Goal: Task Accomplishment & Management: Complete application form

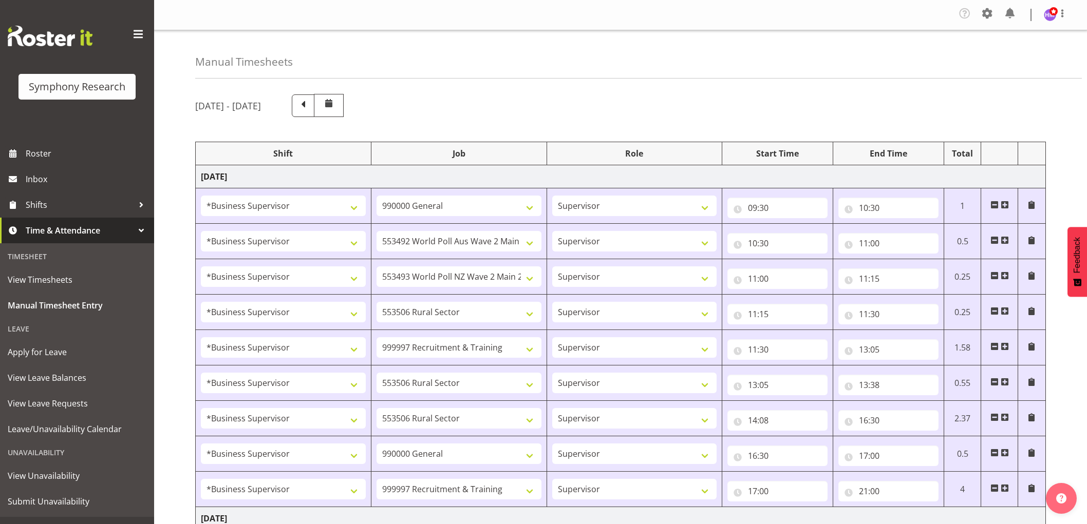
select select "1607"
select select "743"
select select "1607"
select select "10499"
select select "1607"
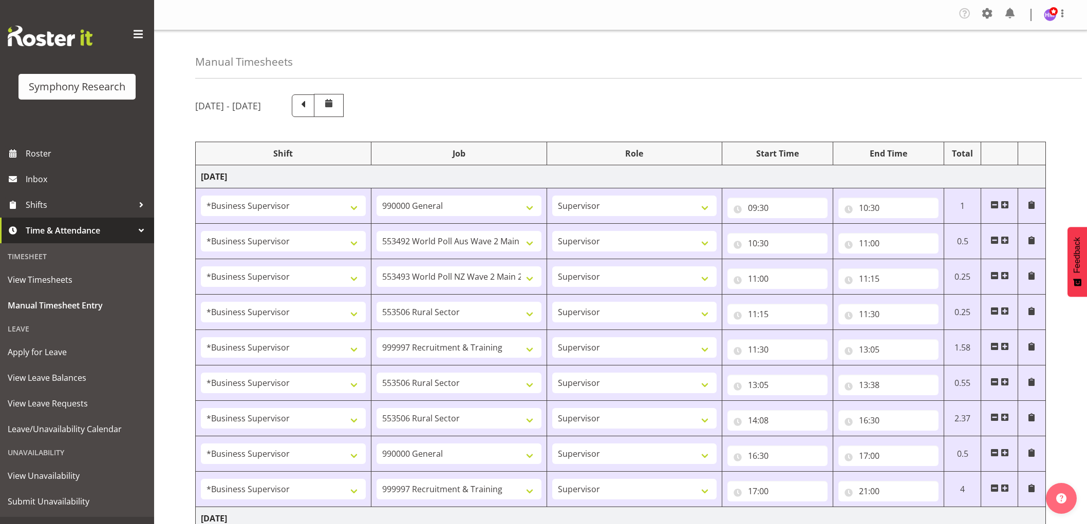
select select "10527"
select select "1607"
select select "10587"
select select "1607"
select select "2379"
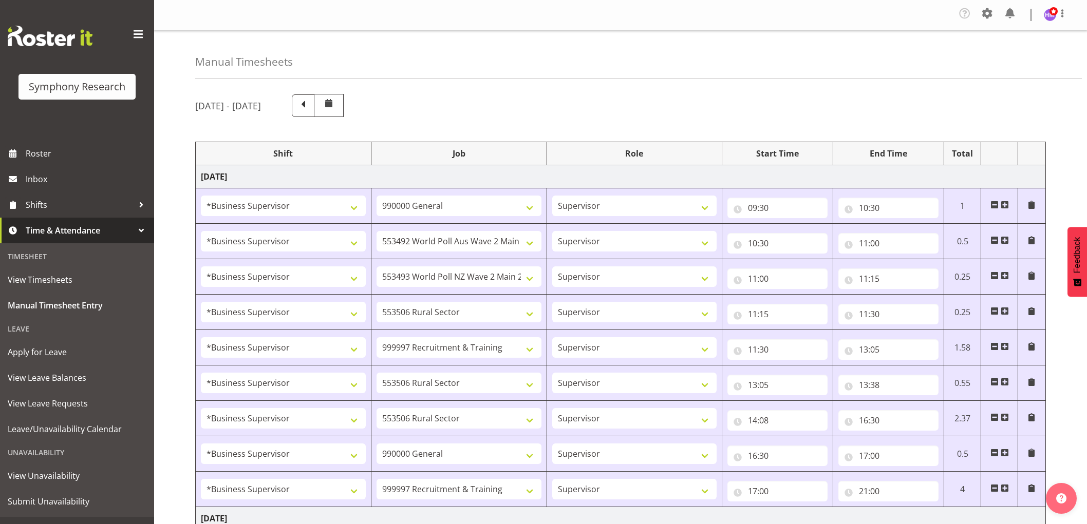
select select "1607"
select select "10587"
select select "1607"
select select "10587"
select select "1607"
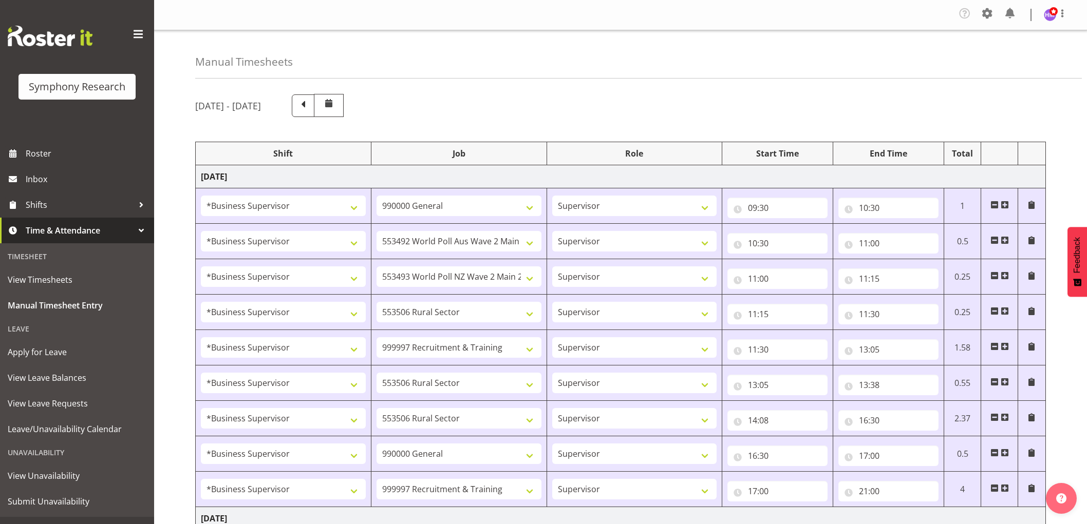
select select "743"
select select "1607"
select select "2379"
select select "1607"
select select "2379"
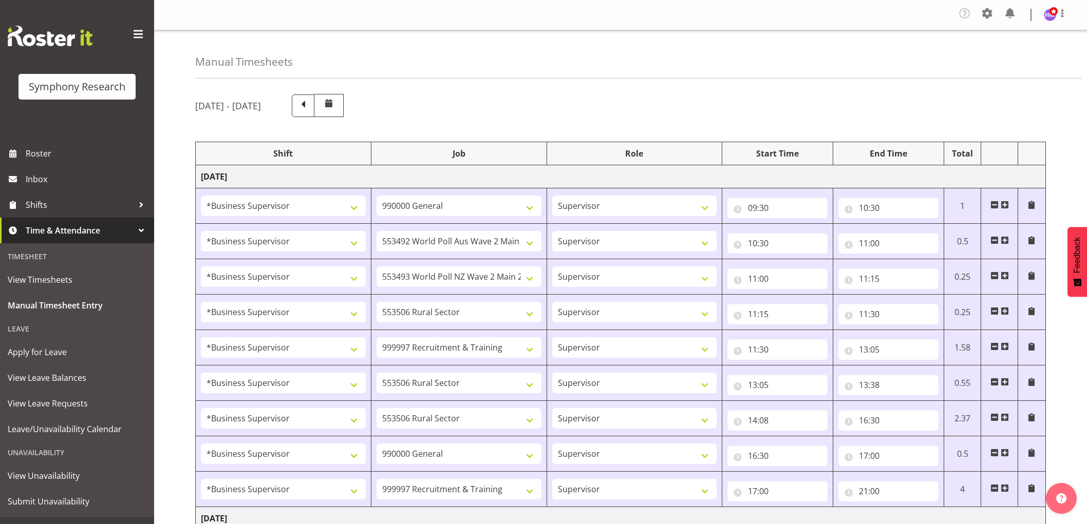
select select "1607"
select select "743"
select select "1607"
select select "10499"
select select "1607"
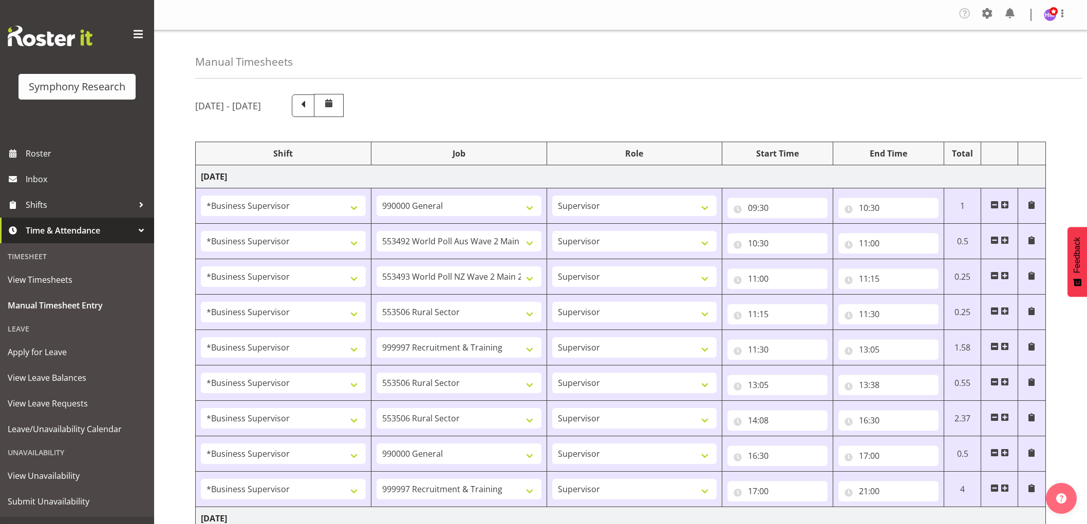
select select "10527"
select select "1607"
select select "10587"
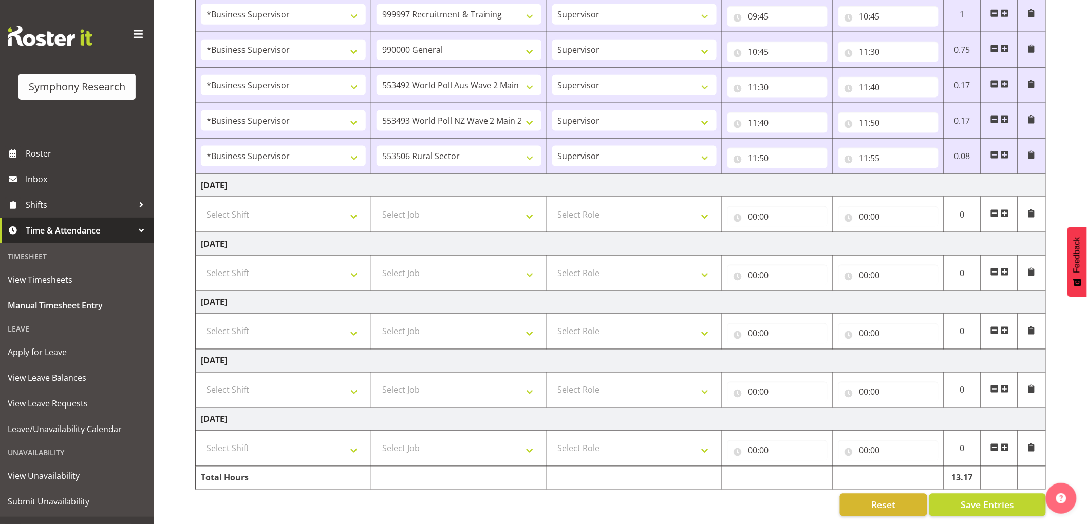
scroll to position [544, 0]
click at [1005, 151] on span at bounding box center [1005, 155] width 8 height 8
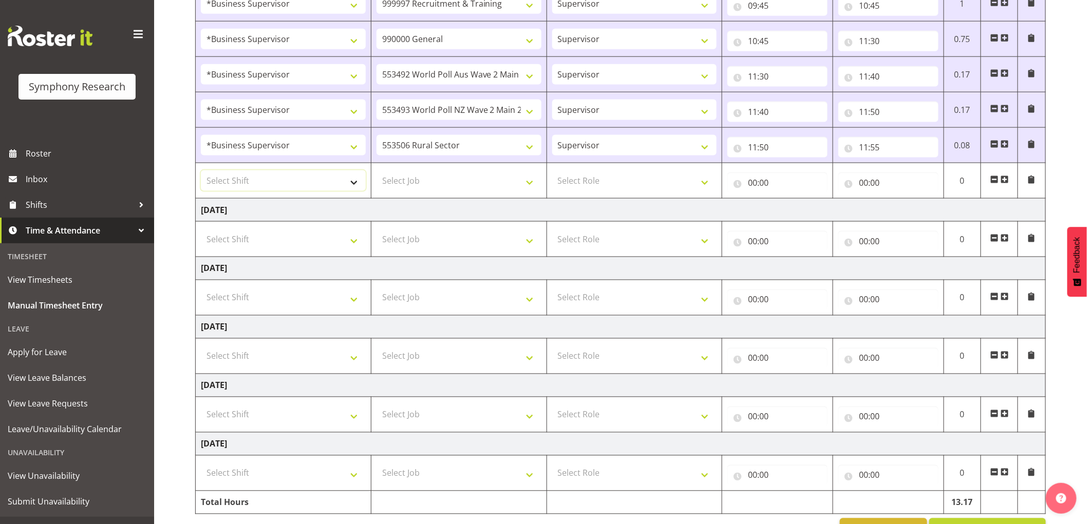
click at [276, 188] on select "Select Shift !!Weekend Residential (Roster IT Shift Label) *Business 9/10am ~ 4…" at bounding box center [283, 181] width 165 height 21
select select "1607"
click at [201, 172] on select "Select Shift !!Weekend Residential (Roster IT Shift Label) *Business 9/10am ~ 4…" at bounding box center [283, 181] width 165 height 21
drag, startPoint x: 452, startPoint y: 186, endPoint x: 437, endPoint y: 187, distance: 15.5
click at [452, 186] on select "Select Job 550060 IF Admin 553492 World Poll Aus Wave 2 Main 2025 553493 World …" at bounding box center [458, 181] width 165 height 21
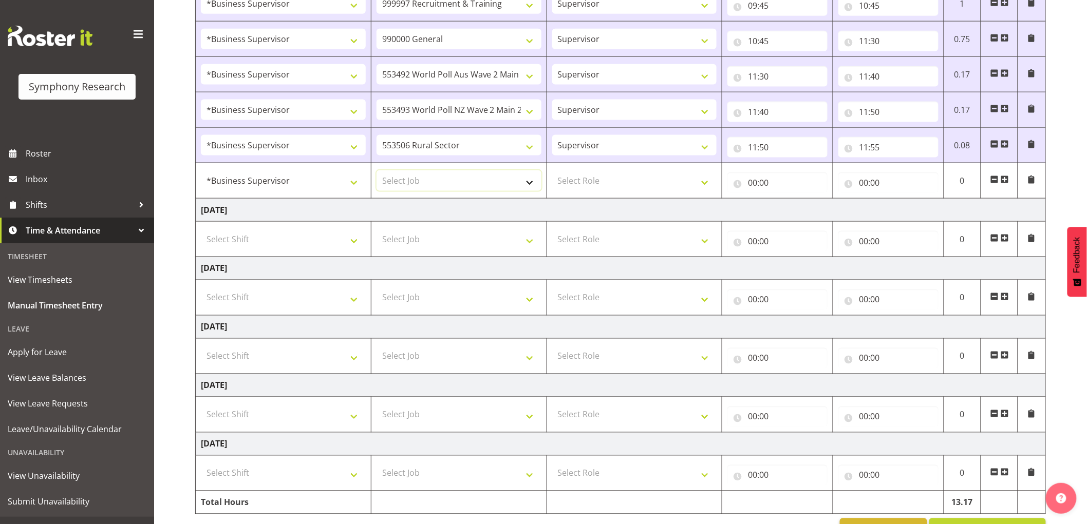
click at [441, 181] on select "Select Job 550060 IF Admin 553492 World Poll Aus Wave 2 Main 2025 553493 World …" at bounding box center [458, 181] width 165 height 21
click at [881, 150] on input "11:55" at bounding box center [888, 147] width 100 height 21
click at [902, 172] on select "00 01 02 03 04 05 06 07 08 09 10 11 12 13 14 15 16 17 18 19 20 21 22 23" at bounding box center [908, 174] width 23 height 21
select select "13"
click at [897, 165] on select "00 01 02 03 04 05 06 07 08 09 10 11 12 13 14 15 16 17 18 19 20 21 22 23" at bounding box center [908, 174] width 23 height 21
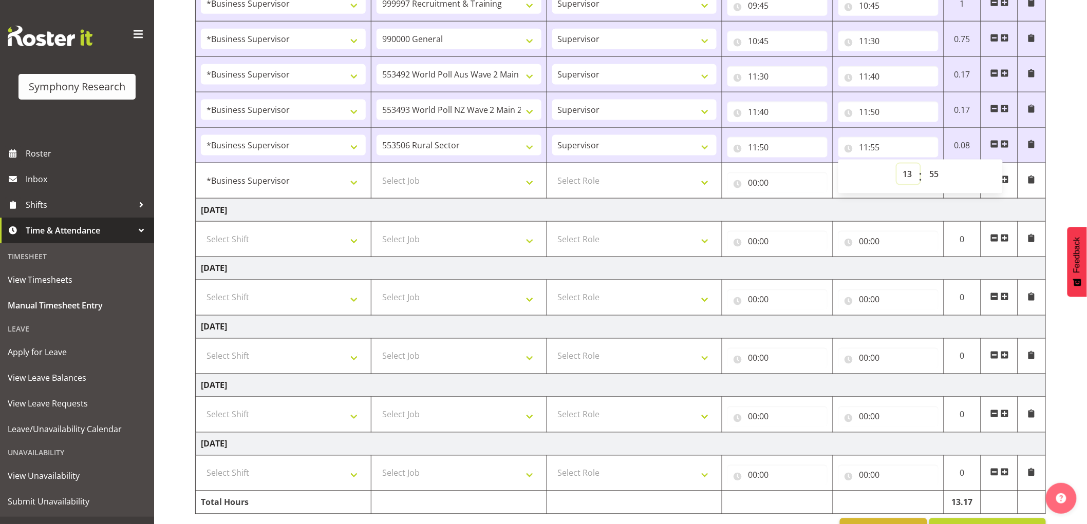
type input "13:55"
click at [937, 187] on span "00 01 02 03 04 05 06 07 08 09 10 11 12 13 14 15 16 17 18 19 20 21 22 23 24 25 2…" at bounding box center [934, 177] width 23 height 26
select select "0"
click at [923, 165] on select "00 01 02 03 04 05 06 07 08 09 10 11 12 13 14 15 16 17 18 19 20 21 22 23 24 25 2…" at bounding box center [934, 174] width 23 height 21
type input "13:00"
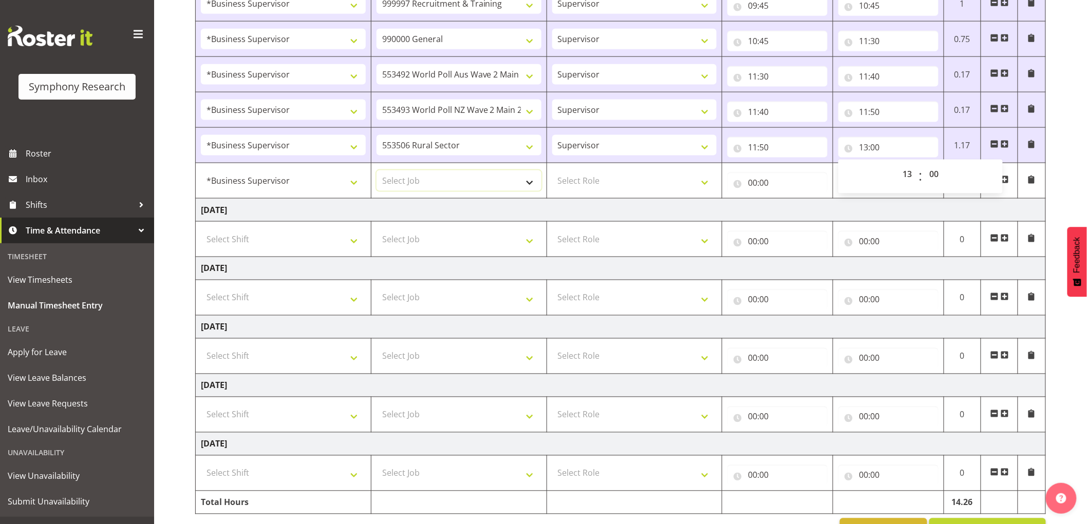
drag, startPoint x: 409, startPoint y: 186, endPoint x: 416, endPoint y: 192, distance: 8.7
click at [410, 186] on select "Select Job 550060 IF Admin 553492 World Poll Aus Wave 2 Main 2025 553493 World …" at bounding box center [458, 181] width 165 height 21
select select "10633"
click at [376, 172] on select "Select Job 550060 IF Admin 553492 World Poll Aus Wave 2 Main 2025 553493 World …" at bounding box center [458, 181] width 165 height 21
click at [627, 168] on td "Select Role Supervisor Interviewing Briefing" at bounding box center [634, 180] width 176 height 35
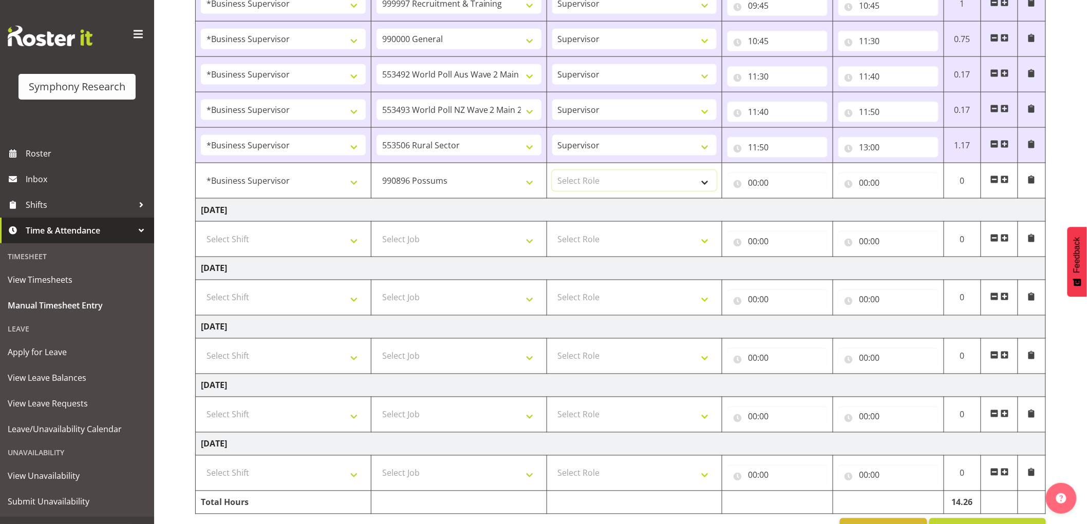
drag, startPoint x: 623, startPoint y: 181, endPoint x: 623, endPoint y: 189, distance: 7.7
click at [623, 181] on select "Select Role Supervisor Interviewing Briefing" at bounding box center [634, 181] width 165 height 21
select select "45"
click at [552, 172] on select "Select Role Supervisor Interviewing Briefing" at bounding box center [634, 181] width 165 height 21
click at [763, 187] on input "00:00" at bounding box center [777, 183] width 100 height 21
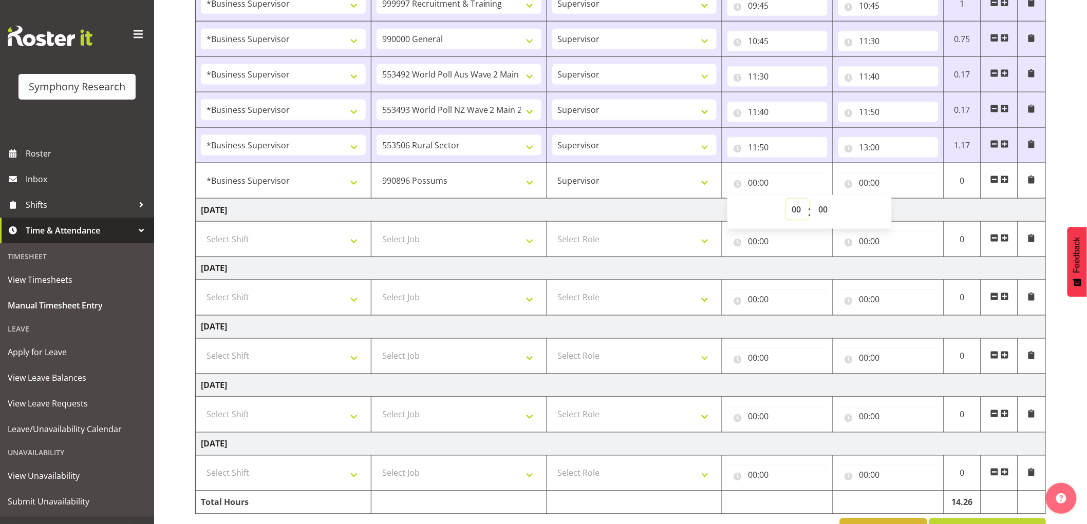
click at [794, 208] on select "00 01 02 03 04 05 06 07 08 09 10 11 12 13 14 15 16 17 18 19 20 21 22 23" at bounding box center [797, 209] width 23 height 21
select select "13"
click at [786, 200] on select "00 01 02 03 04 05 06 07 08 09 10 11 12 13 14 15 16 17 18 19 20 21 22 23" at bounding box center [797, 209] width 23 height 21
type input "13:00"
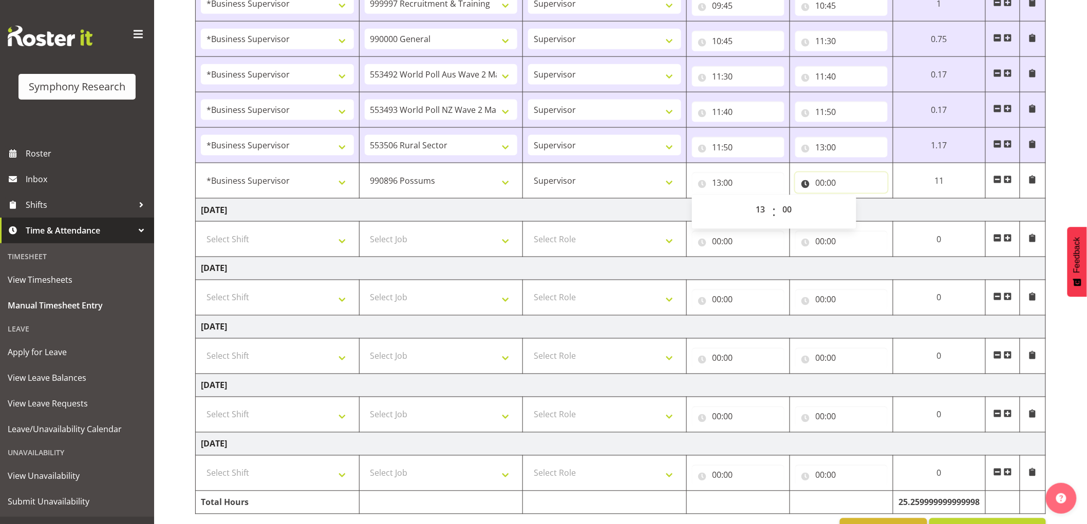
drag, startPoint x: 824, startPoint y: 180, endPoint x: 833, endPoint y: 184, distance: 9.4
click at [825, 180] on input "00:00" at bounding box center [841, 183] width 92 height 21
click at [862, 209] on select "00 01 02 03 04 05 06 07 08 09 10 11 12 13 14 15 16 17 18 19 20 21 22 23" at bounding box center [865, 209] width 23 height 21
select select "13"
click at [877, 200] on select "00 01 02 03 04 05 06 07 08 09 10 11 12 13 14 15 16 17 18 19 20 21 22 23" at bounding box center [865, 209] width 23 height 21
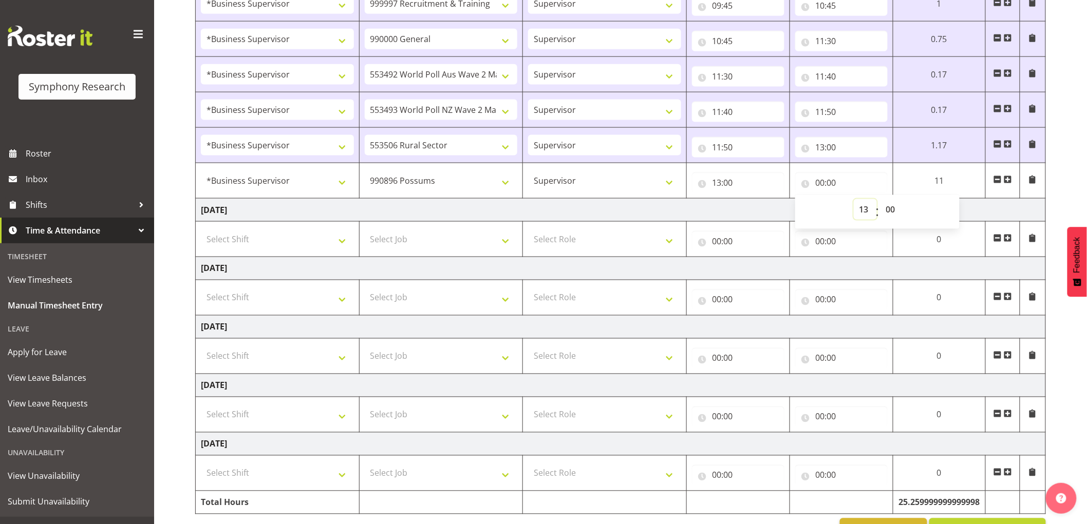
type input "13:00"
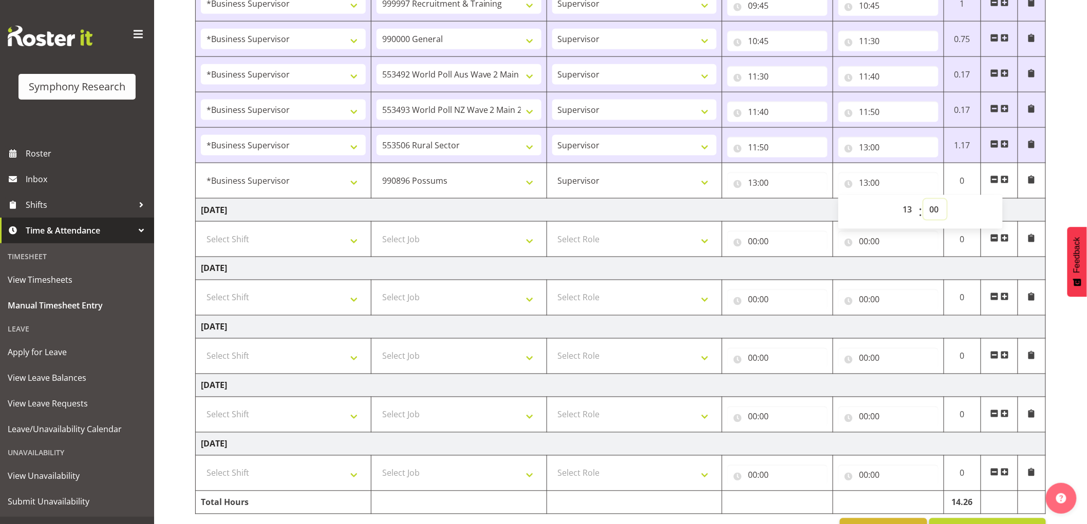
click at [937, 212] on select "00 01 02 03 04 05 06 07 08 09 10 11 12 13 14 15 16 17 18 19 20 21 22 23 24 25 2…" at bounding box center [934, 209] width 23 height 21
select select "8"
click at [923, 200] on select "00 01 02 03 04 05 06 07 08 09 10 11 12 13 14 15 16 17 18 19 20 21 22 23 24 25 2…" at bounding box center [934, 209] width 23 height 21
type input "13:08"
click at [1004, 185] on span at bounding box center [1005, 180] width 8 height 11
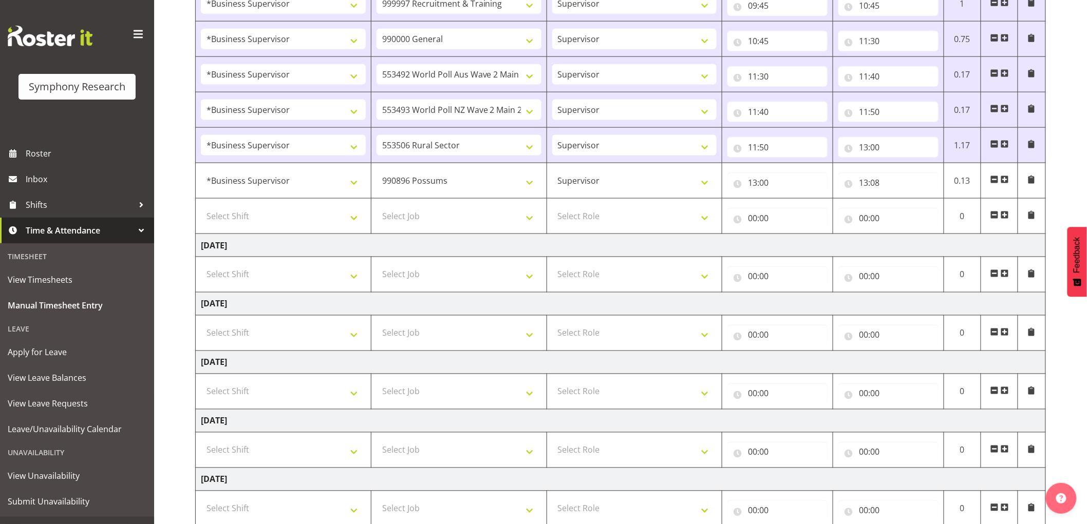
click at [1009, 182] on td at bounding box center [999, 180] width 37 height 35
click at [220, 216] on select "Select Shift !!Weekend Residential (Roster IT Shift Label) *Business 9/10am ~ 4…" at bounding box center [283, 216] width 165 height 21
select select "1607"
click at [201, 207] on select "Select Shift !!Weekend Residential (Roster IT Shift Label) *Business 9/10am ~ 4…" at bounding box center [283, 216] width 165 height 21
click at [408, 232] on td "Select Job 550060 IF Admin 553492 World Poll Aus Wave 2 Main 2025 553493 World …" at bounding box center [459, 216] width 176 height 35
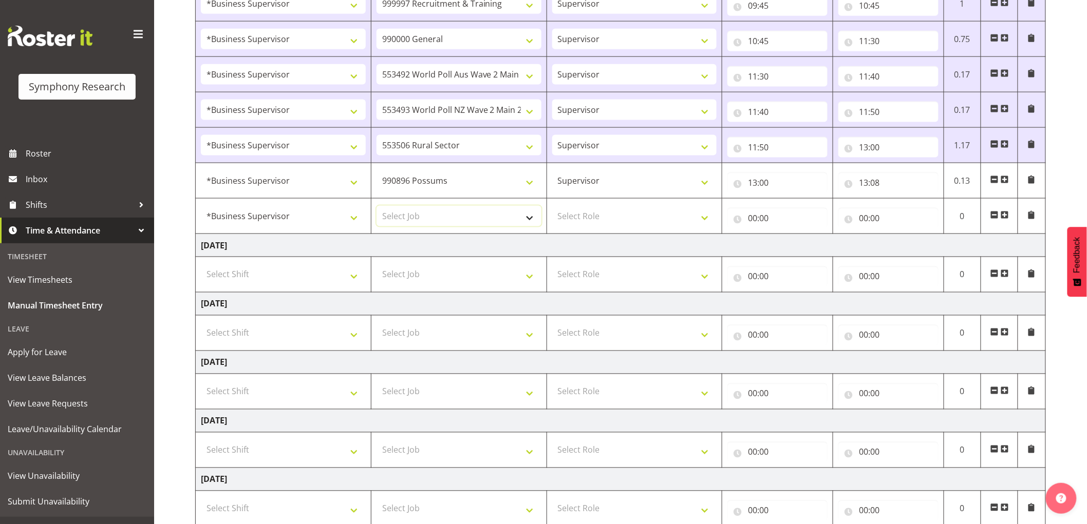
click at [420, 227] on select "Select Job 550060 IF Admin 553492 World Poll Aus Wave 2 Main 2025 553493 World …" at bounding box center [458, 216] width 165 height 21
click at [376, 207] on select "Select Job 550060 IF Admin 553492 World Poll Aus Wave 2 Main 2025 553493 World …" at bounding box center [458, 216] width 165 height 21
click at [497, 215] on select "550060 IF Admin 553492 World Poll Aus Wave 2 Main 2025 553493 World Poll NZ Wav…" at bounding box center [458, 216] width 165 height 21
select select "2379"
click at [376, 207] on select "550060 IF Admin 553492 World Poll Aus Wave 2 Main 2025 553493 World Poll NZ Wav…" at bounding box center [458, 216] width 165 height 21
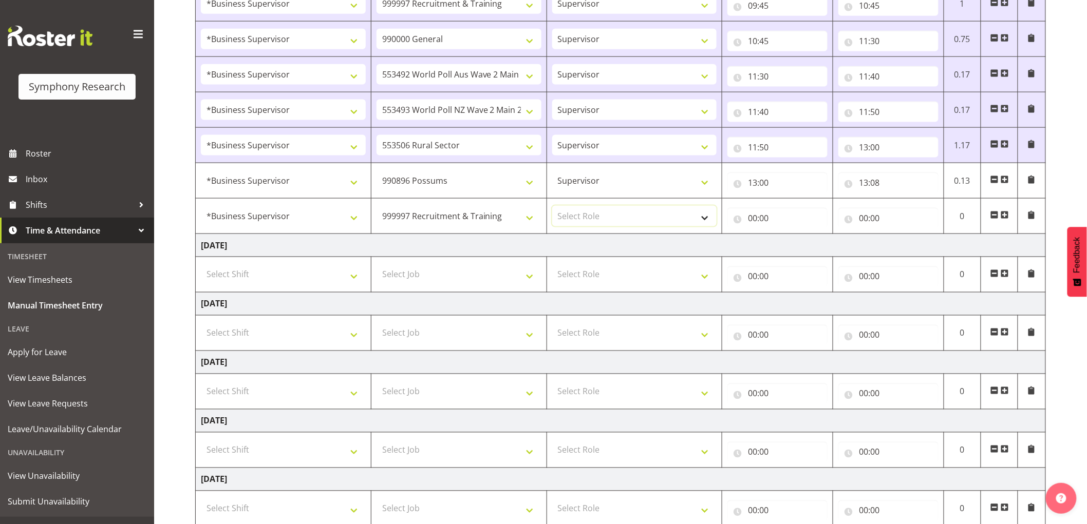
drag, startPoint x: 648, startPoint y: 221, endPoint x: 647, endPoint y: 227, distance: 5.7
click at [648, 221] on select "Select Role Supervisor Interviewing Briefing" at bounding box center [634, 216] width 165 height 21
select select "45"
click at [552, 207] on select "Select Role Supervisor Interviewing Briefing" at bounding box center [634, 216] width 165 height 21
click at [759, 225] on input "00:00" at bounding box center [777, 218] width 100 height 21
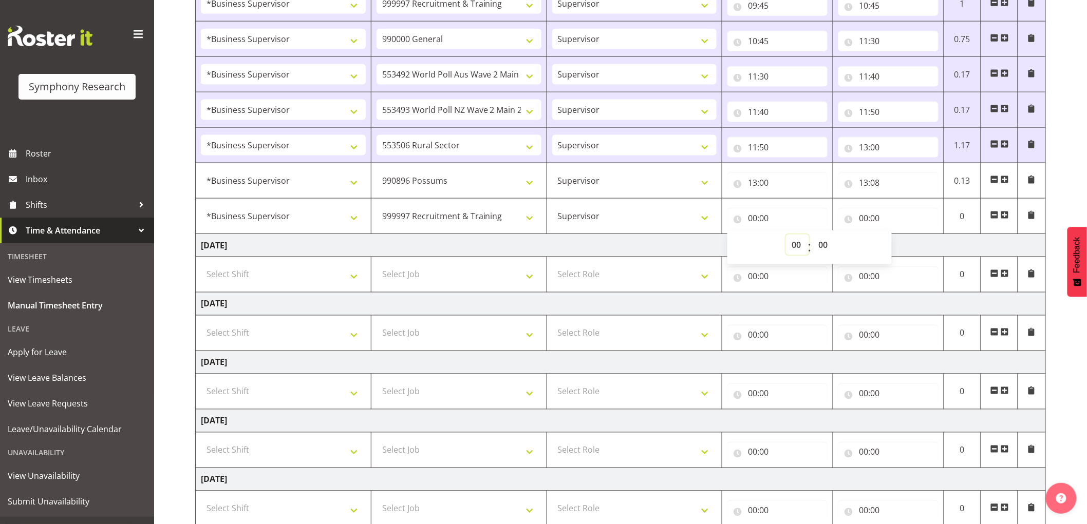
click at [792, 249] on select "00 01 02 03 04 05 06 07 08 09 10 11 12 13 14 15 16 17 18 19 20 21 22 23" at bounding box center [797, 245] width 23 height 21
select select "10"
click at [786, 236] on select "00 01 02 03 04 05 06 07 08 09 10 11 12 13 14 15 16 17 18 19 20 21 22 23" at bounding box center [797, 245] width 23 height 21
type input "10:00"
click at [790, 249] on select "00 01 02 03 04 05 06 07 08 09 10 11 12 13 14 15 16 17 18 19 20 21 22 23" at bounding box center [797, 245] width 23 height 21
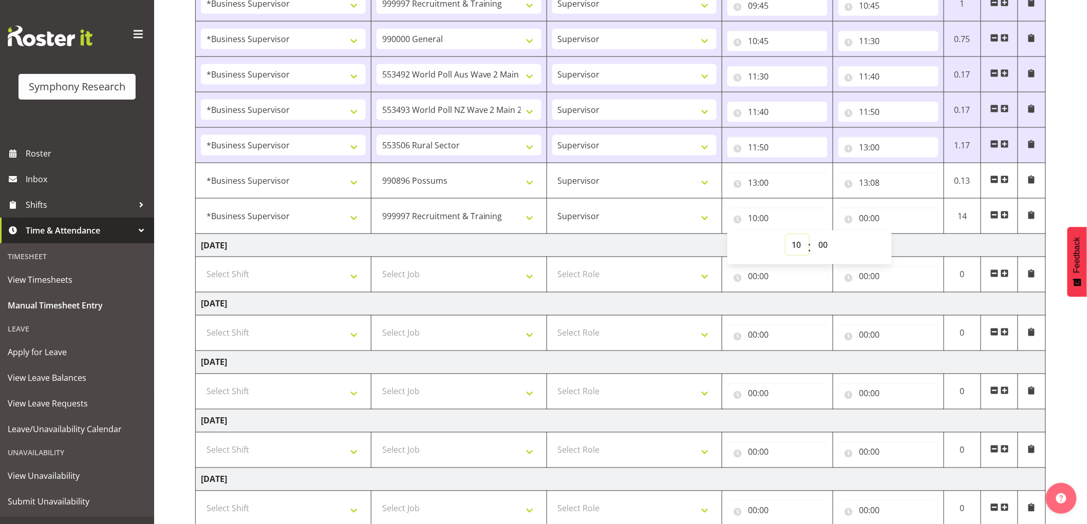
select select "13"
click at [786, 236] on select "00 01 02 03 04 05 06 07 08 09 10 11 12 13 14 15 16 17 18 19 20 21 22 23" at bounding box center [797, 245] width 23 height 21
type input "13:00"
drag, startPoint x: 819, startPoint y: 248, endPoint x: 817, endPoint y: 253, distance: 5.5
click at [818, 250] on select "00 01 02 03 04 05 06 07 08 09 10 11 12 13 14 15 16 17 18 19 20 21 22 23 24 25 2…" at bounding box center [824, 245] width 23 height 21
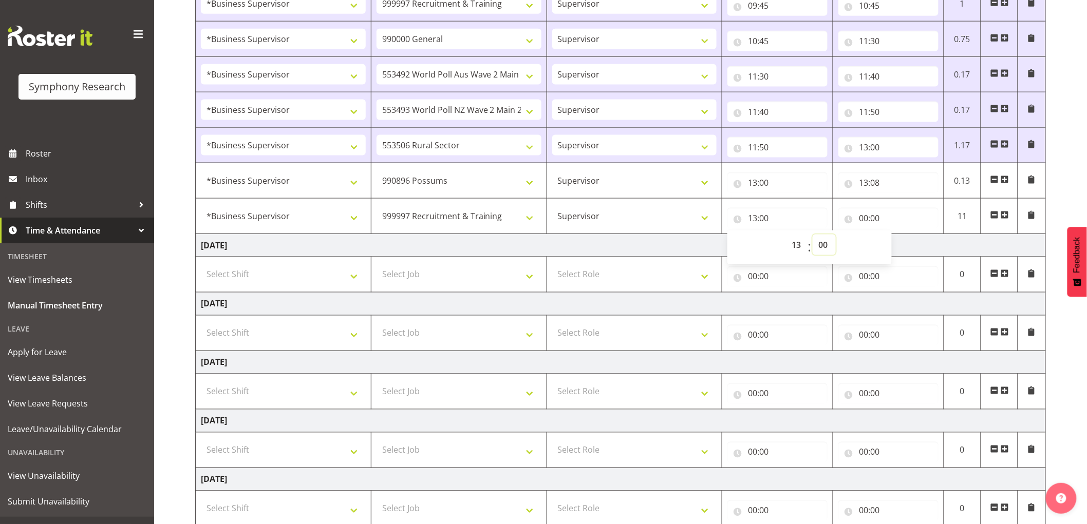
select select "8"
click at [813, 236] on select "00 01 02 03 04 05 06 07 08 09 10 11 12 13 14 15 16 17 18 19 20 21 22 23 24 25 2…" at bounding box center [824, 245] width 23 height 21
type input "13:08"
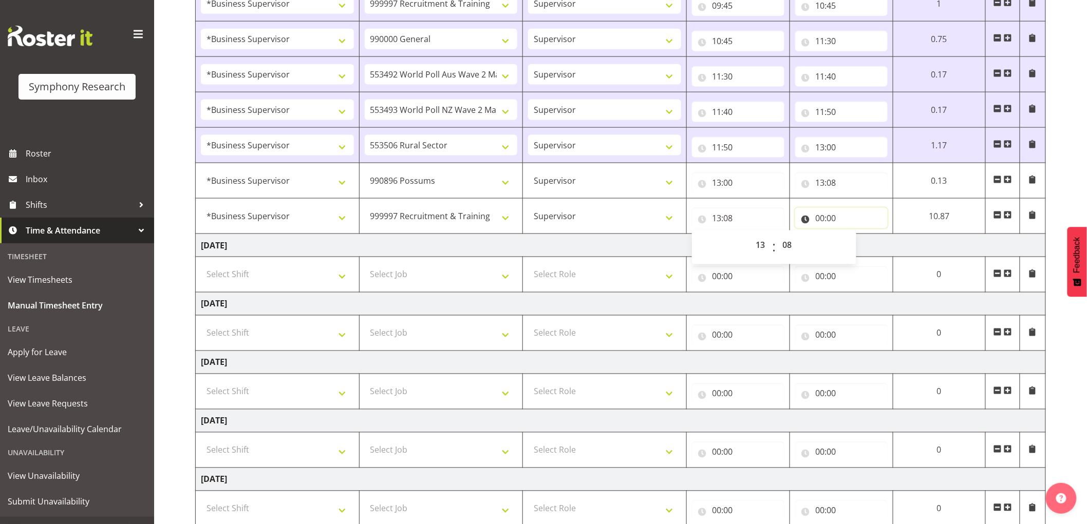
click at [817, 224] on input "00:00" at bounding box center [841, 218] width 92 height 21
drag, startPoint x: 854, startPoint y: 248, endPoint x: 842, endPoint y: 255, distance: 13.4
click at [854, 248] on select "00 01 02 03 04 05 06 07 08 09 10 11 12 13 14 15 16 17 18 19 20 21 22 23" at bounding box center [865, 245] width 23 height 21
select select "13"
click at [854, 236] on select "00 01 02 03 04 05 06 07 08 09 10 11 12 13 14 15 16 17 18 19 20 21 22 23" at bounding box center [865, 245] width 23 height 21
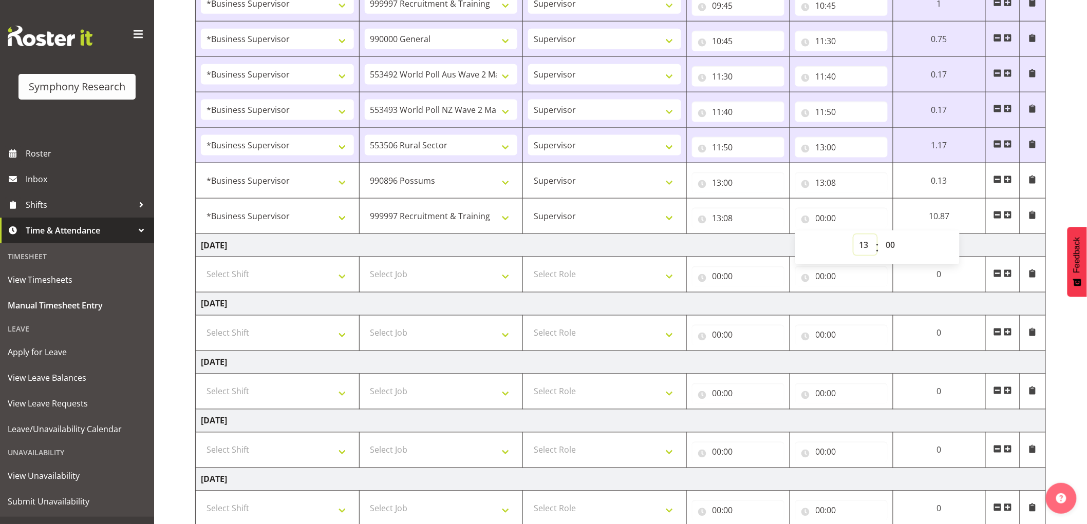
type input "13:00"
click at [893, 248] on select "00 01 02 03 04 05 06 07 08 09 10 11 12 13 14 15 16 17 18 19 20 21 22 23 24 25 2…" at bounding box center [891, 245] width 23 height 21
select select "21"
click at [880, 236] on select "00 01 02 03 04 05 06 07 08 09 10 11 12 13 14 15 16 17 18 19 20 21 22 23 24 25 2…" at bounding box center [891, 245] width 23 height 21
type input "13:21"
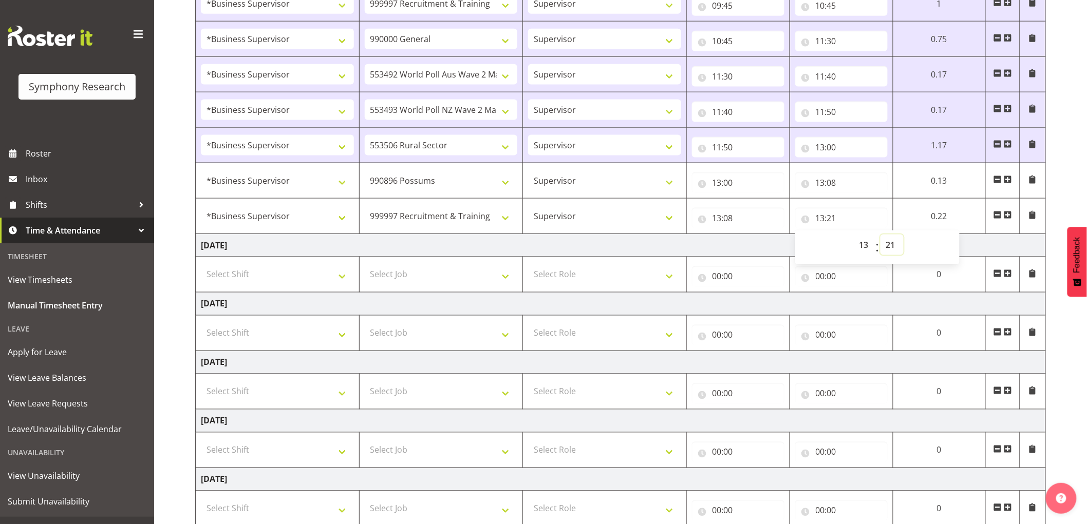
click at [887, 249] on select "00 01 02 03 04 05 06 07 08 09 10 11 12 13 14 15 16 17 18 19 20 21 22 23 24 25 2…" at bounding box center [891, 245] width 23 height 21
select select "30"
click at [903, 236] on select "00 01 02 03 04 05 06 07 08 09 10 11 12 13 14 15 16 17 18 19 20 21 22 23 24 25 2…" at bounding box center [891, 245] width 23 height 21
type input "13:30"
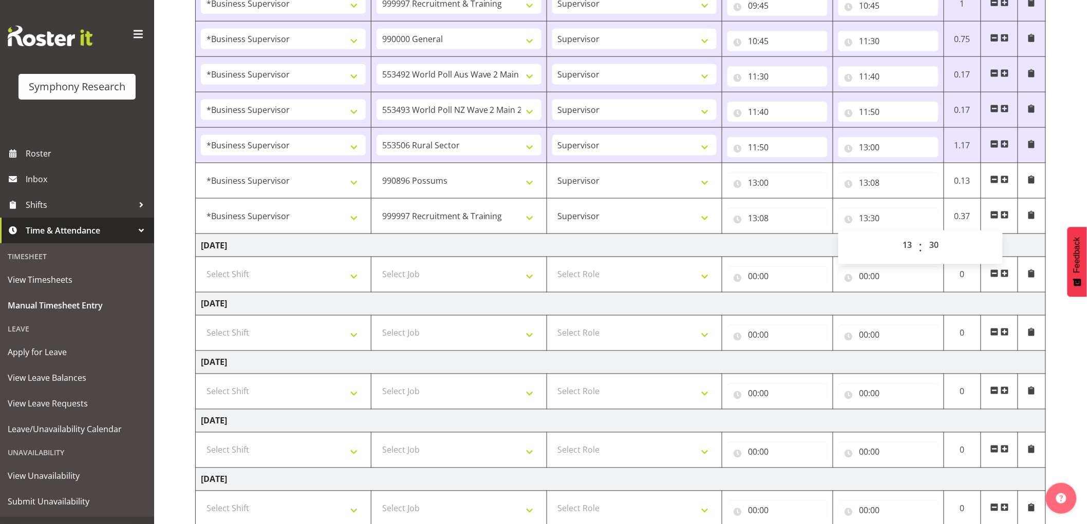
click at [797, 248] on td "[DATE]" at bounding box center [621, 245] width 850 height 23
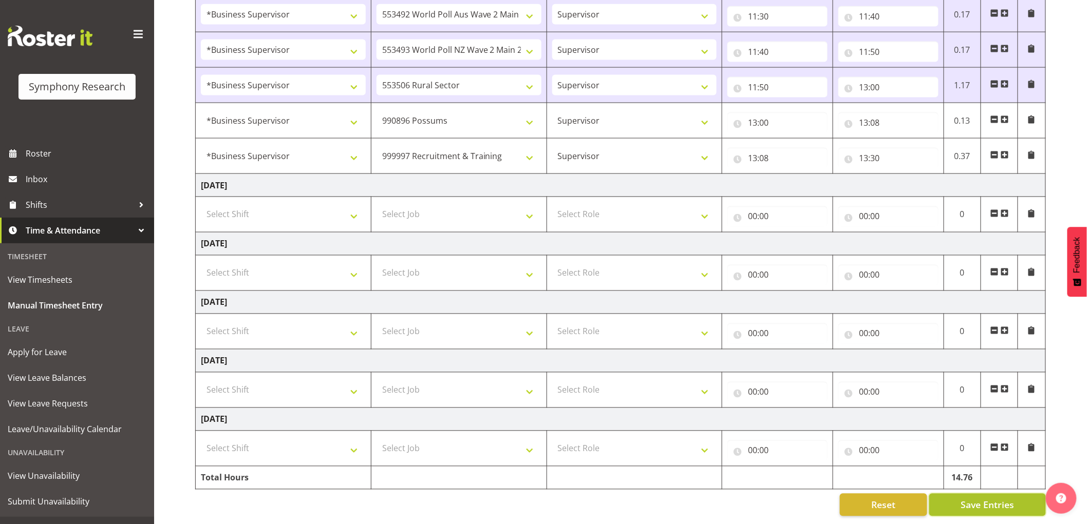
click at [985, 502] on span "Save Entries" at bounding box center [986, 505] width 53 height 13
